Goal: Task Accomplishment & Management: Manage account settings

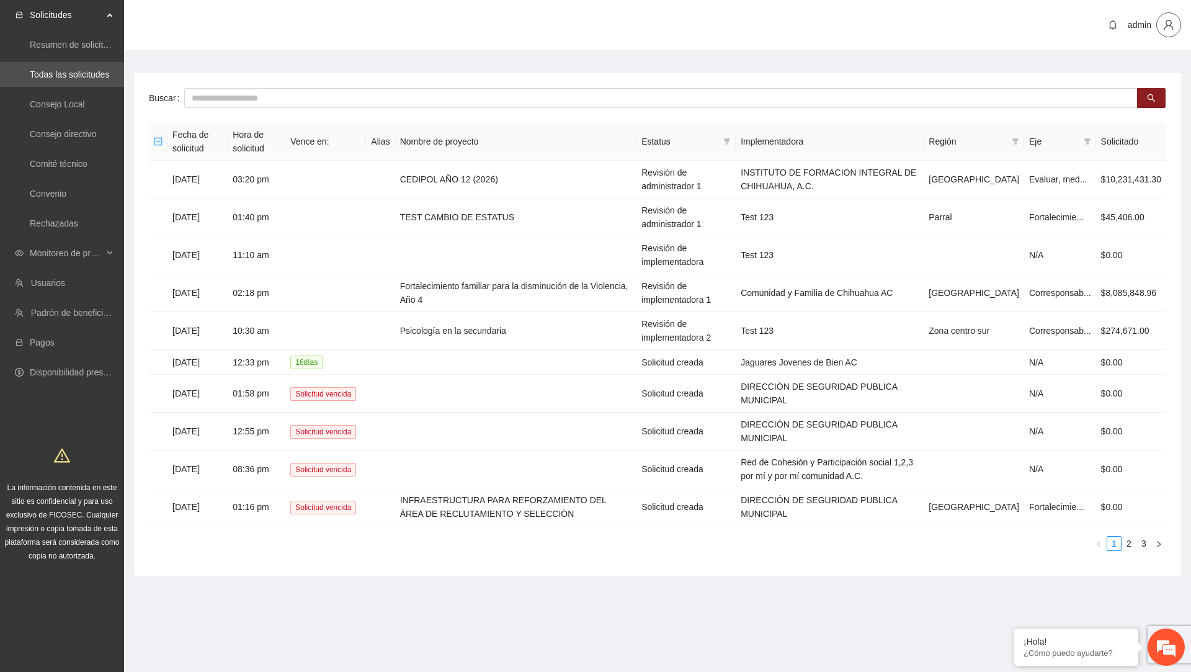
click at [1172, 19] on icon "user" at bounding box center [1168, 24] width 11 height 11
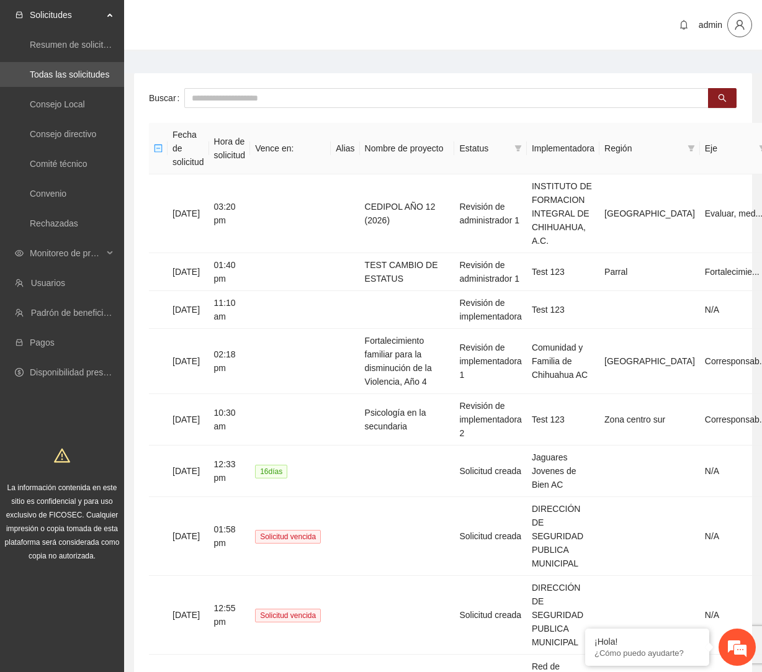
click at [746, 27] on span "user" at bounding box center [740, 24] width 24 height 11
click at [736, 109] on span "Cerrar sesión" at bounding box center [750, 105] width 33 height 27
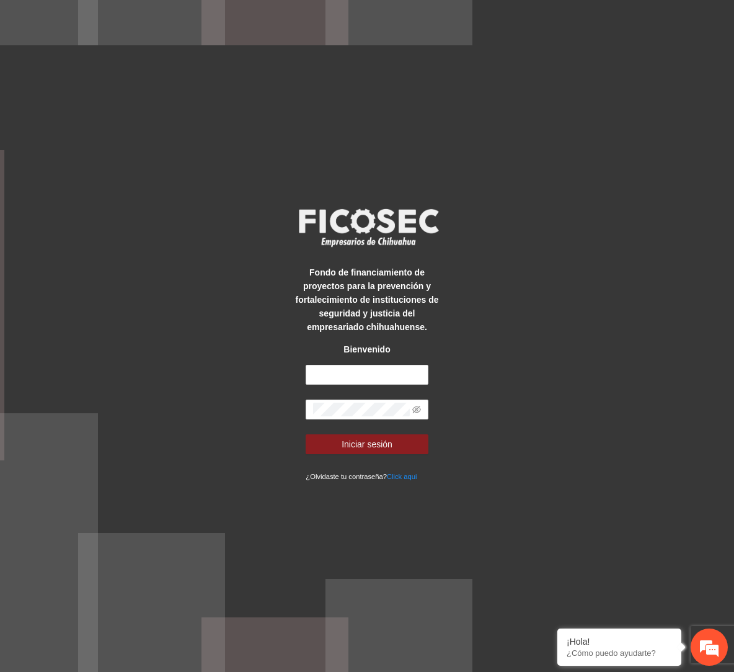
drag, startPoint x: 706, startPoint y: 331, endPoint x: 697, endPoint y: 332, distance: 8.8
click at [697, 332] on div "Fondo de financiamiento de proyectos para la prevención y fortalecimiento de in…" at bounding box center [367, 336] width 734 height 672
click at [669, 321] on div "Fondo de financiamiento de proyectos para la prevención y fortalecimiento de in…" at bounding box center [367, 336] width 734 height 672
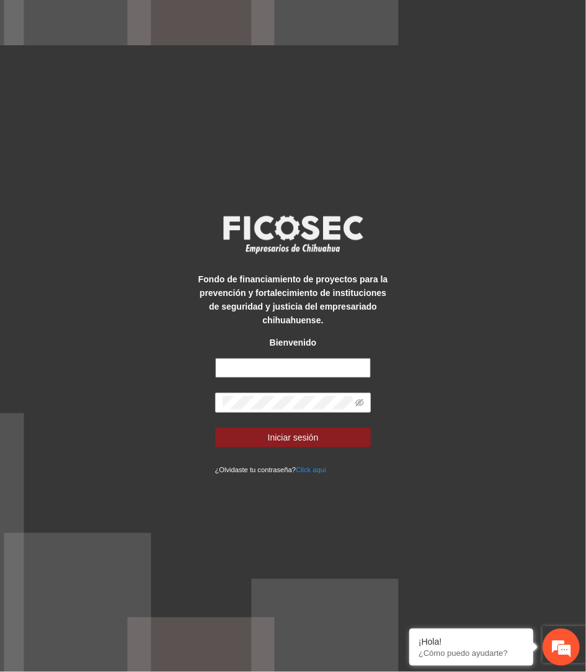
click at [334, 367] on input "text" at bounding box center [293, 368] width 156 height 20
type input "**********"
click at [215, 427] on button "Iniciar sesión" at bounding box center [293, 437] width 156 height 20
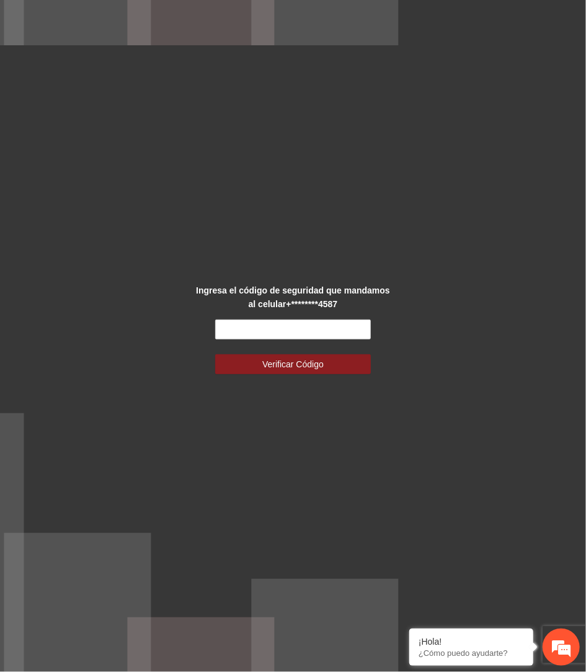
click at [295, 339] on form "Verificar Código" at bounding box center [293, 346] width 156 height 55
click at [308, 324] on input "text" at bounding box center [293, 329] width 156 height 20
type input "******"
click at [215, 354] on button "Verificar Código" at bounding box center [293, 364] width 156 height 20
